Goal: Navigation & Orientation: Find specific page/section

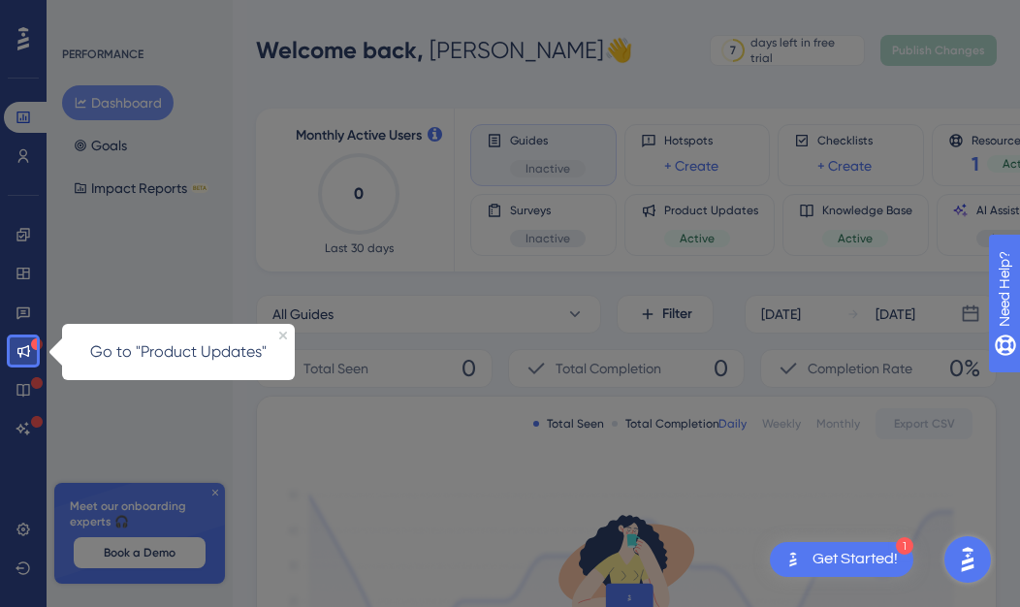
click at [157, 412] on div at bounding box center [536, 611] width 998 height 1222
click at [286, 337] on icon "Close Preview" at bounding box center [283, 335] width 8 height 8
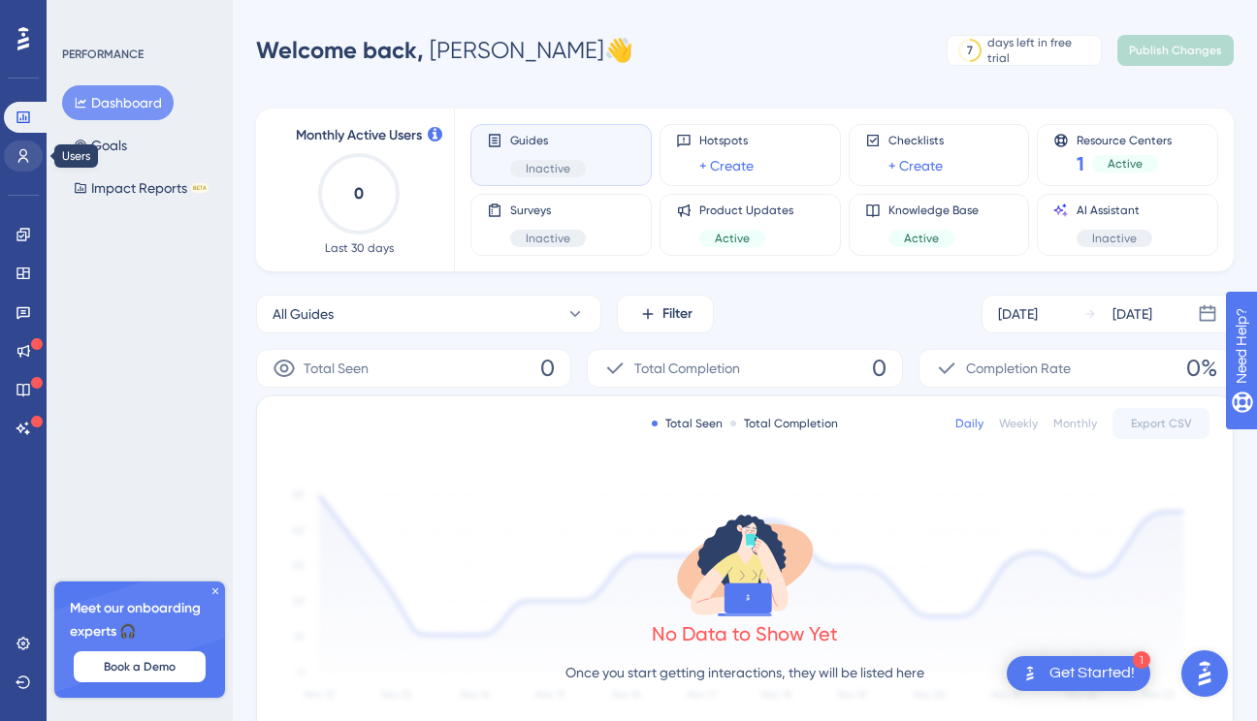
click at [26, 157] on icon at bounding box center [24, 156] width 16 height 16
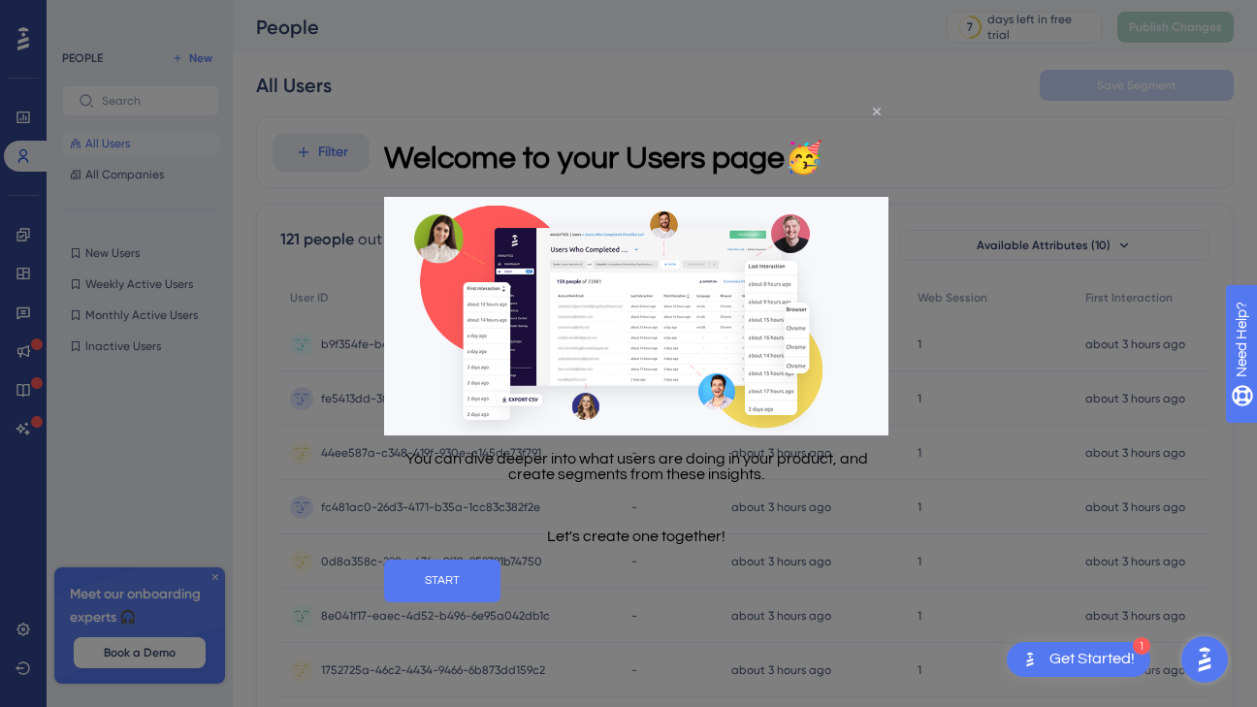
click at [877, 112] on icon "Close Preview" at bounding box center [876, 112] width 8 height 8
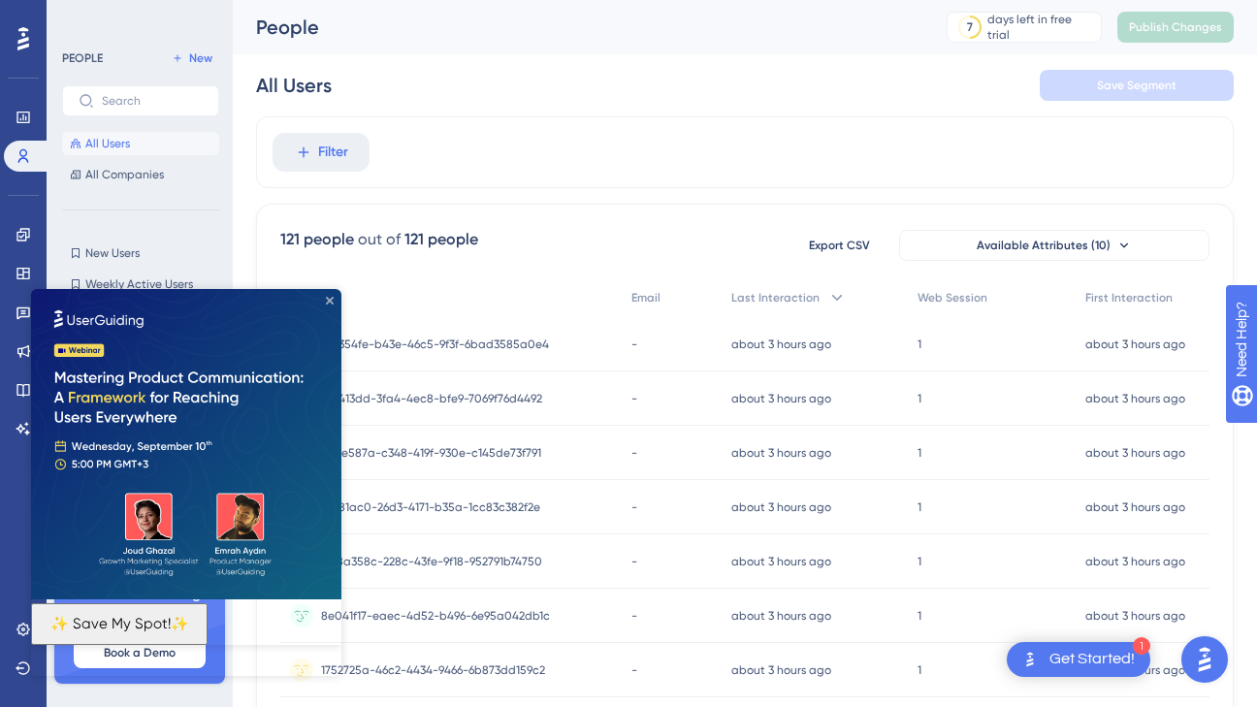
click at [327, 298] on icon "Close Preview" at bounding box center [330, 301] width 8 height 8
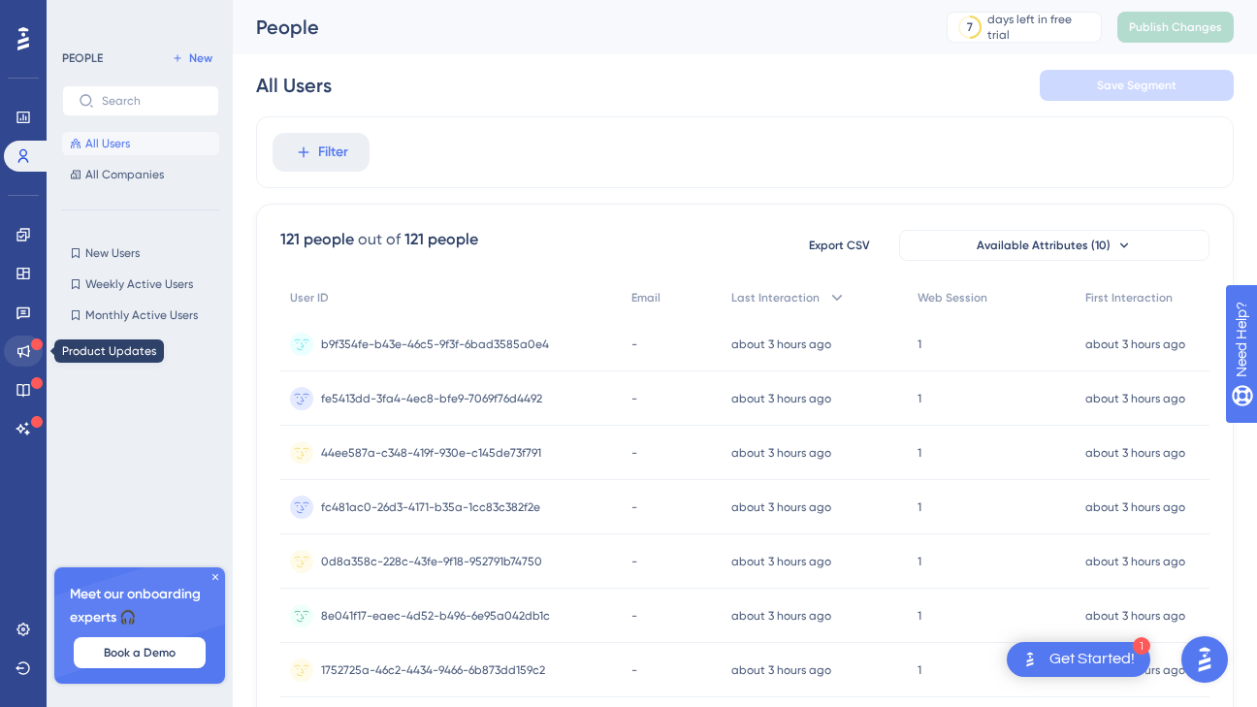
click at [30, 348] on icon at bounding box center [24, 351] width 16 height 16
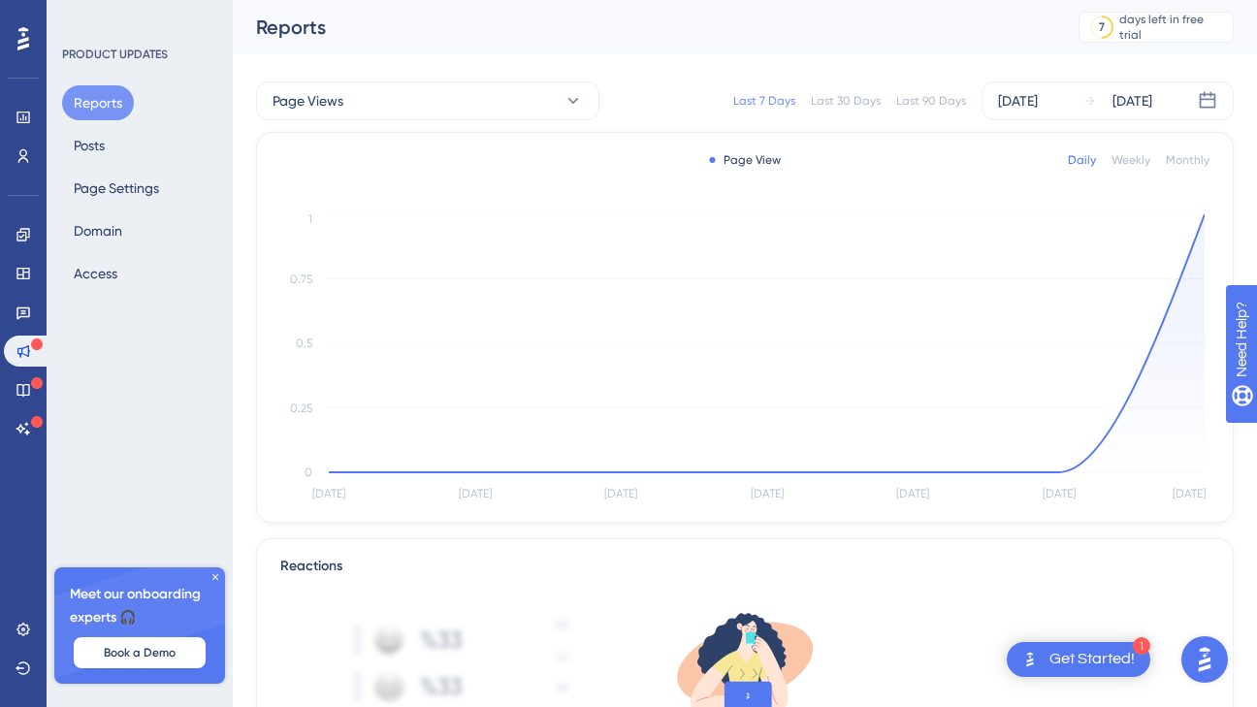
click at [32, 51] on div at bounding box center [23, 38] width 31 height 31
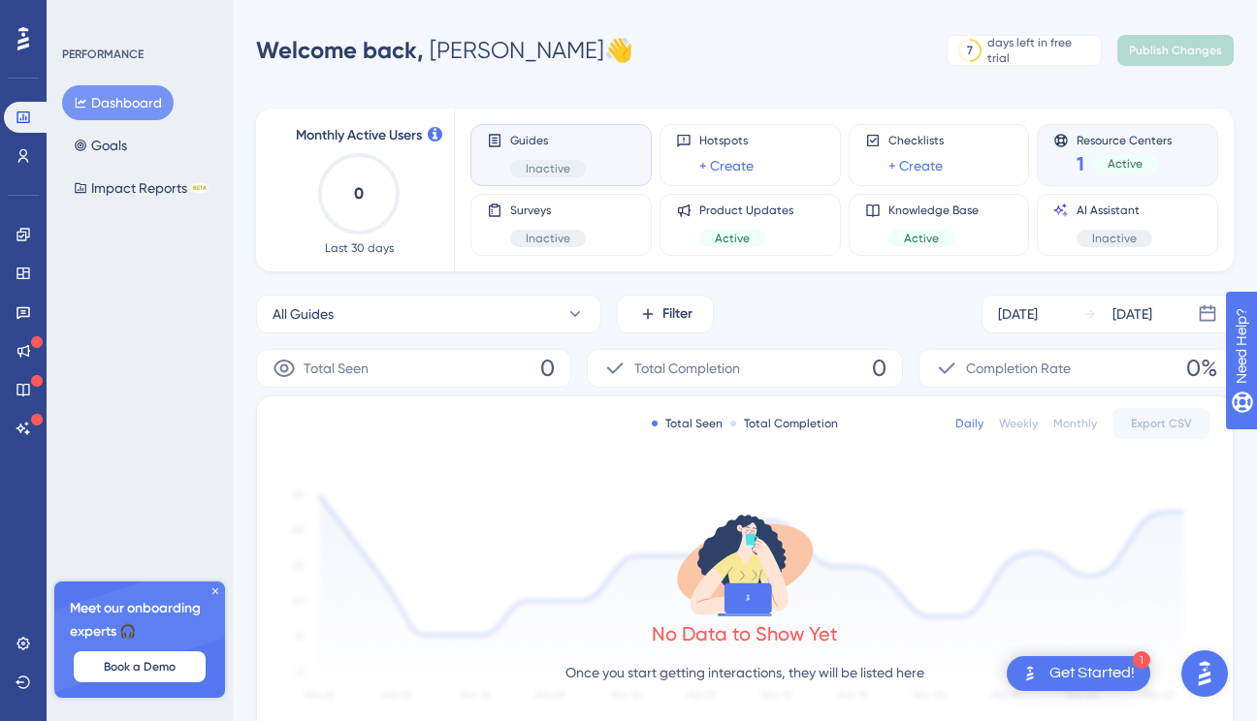
click at [1019, 140] on div "Resource Centers 1 Active" at bounding box center [1127, 155] width 148 height 45
